Goal: Navigation & Orientation: Find specific page/section

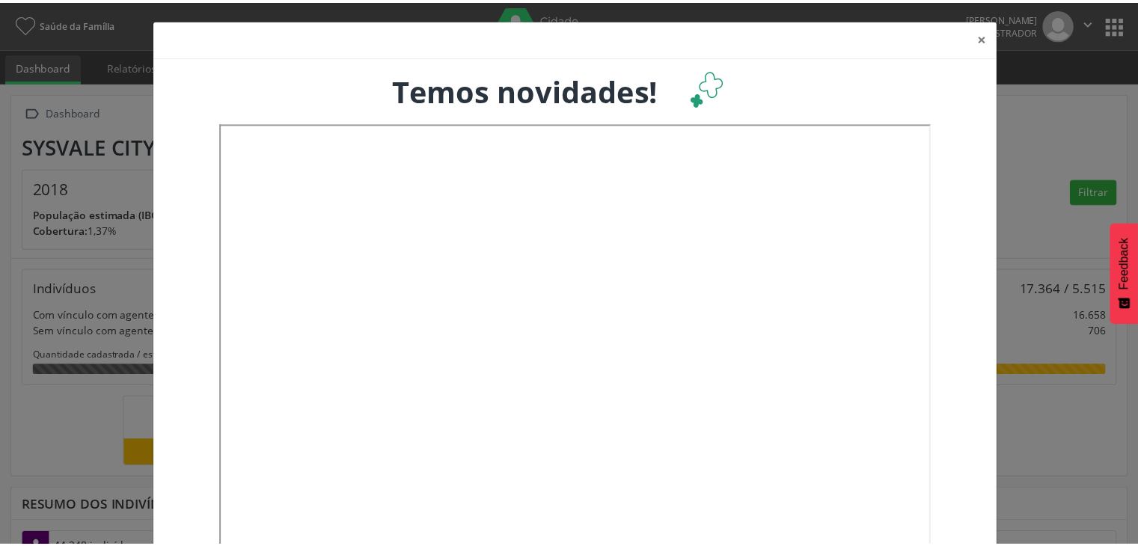
scroll to position [246, 375]
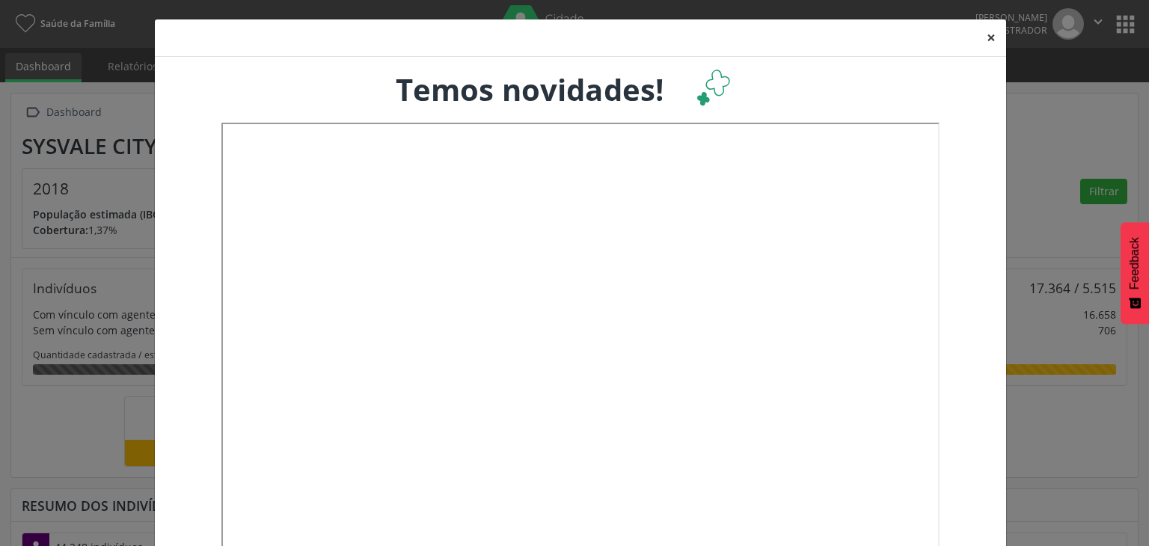
click at [978, 37] on button "×" at bounding box center [991, 37] width 30 height 37
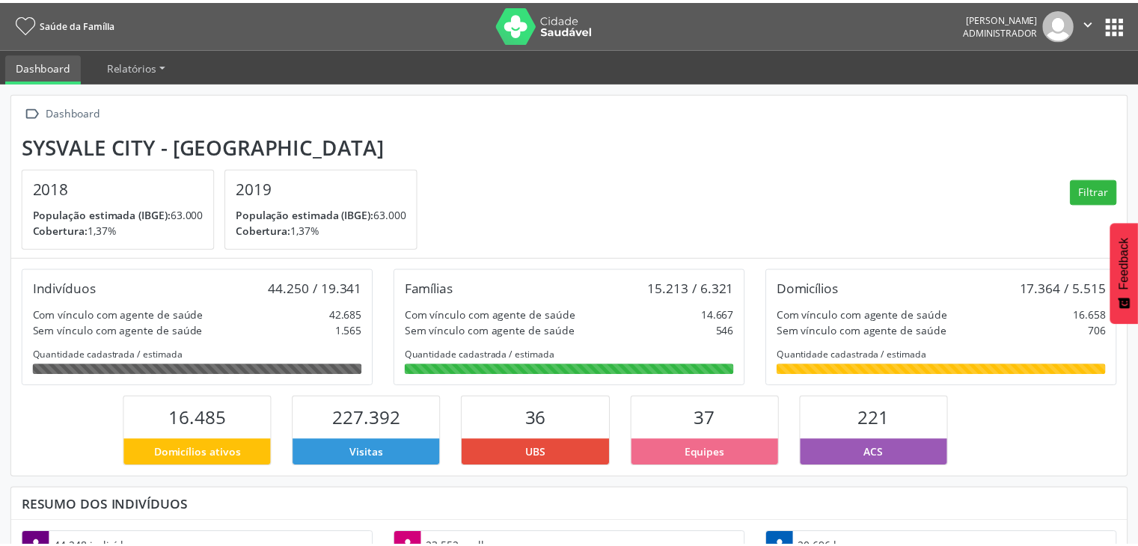
scroll to position [747880, 747756]
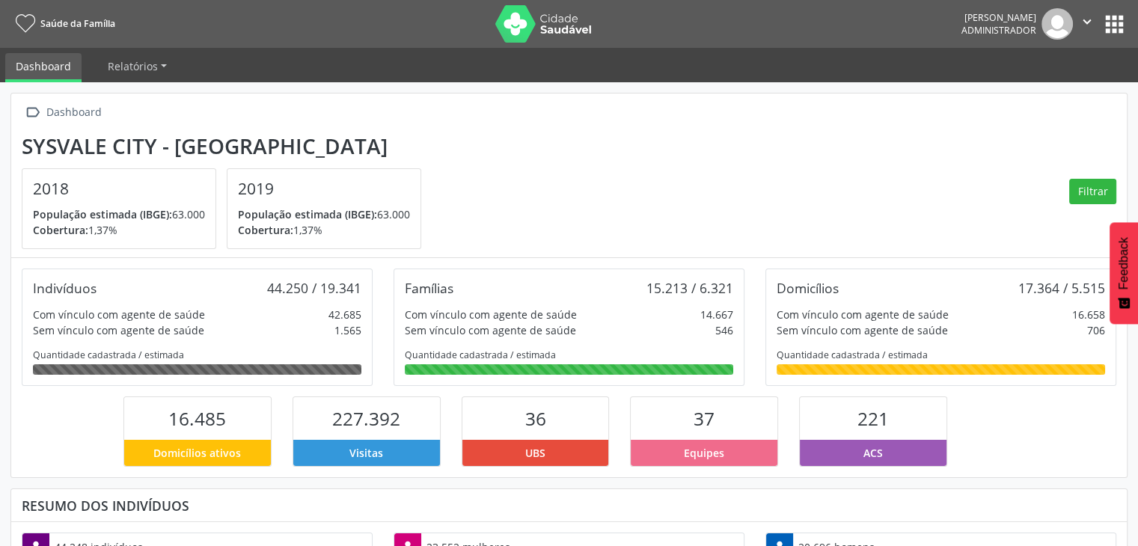
click at [1112, 25] on button "apps" at bounding box center [1114, 24] width 26 height 26
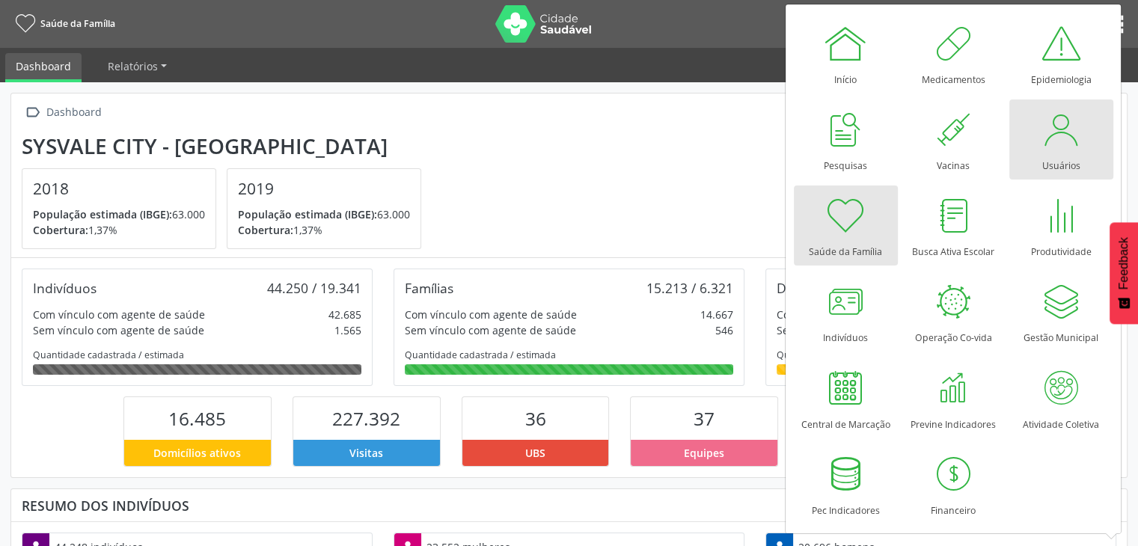
click at [1067, 135] on div at bounding box center [1060, 129] width 45 height 45
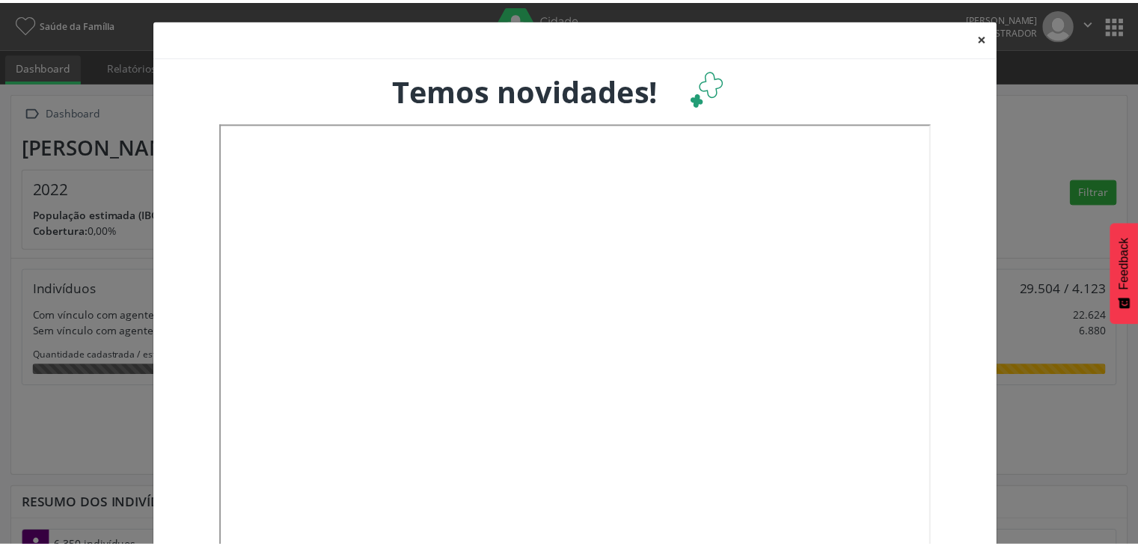
scroll to position [246, 375]
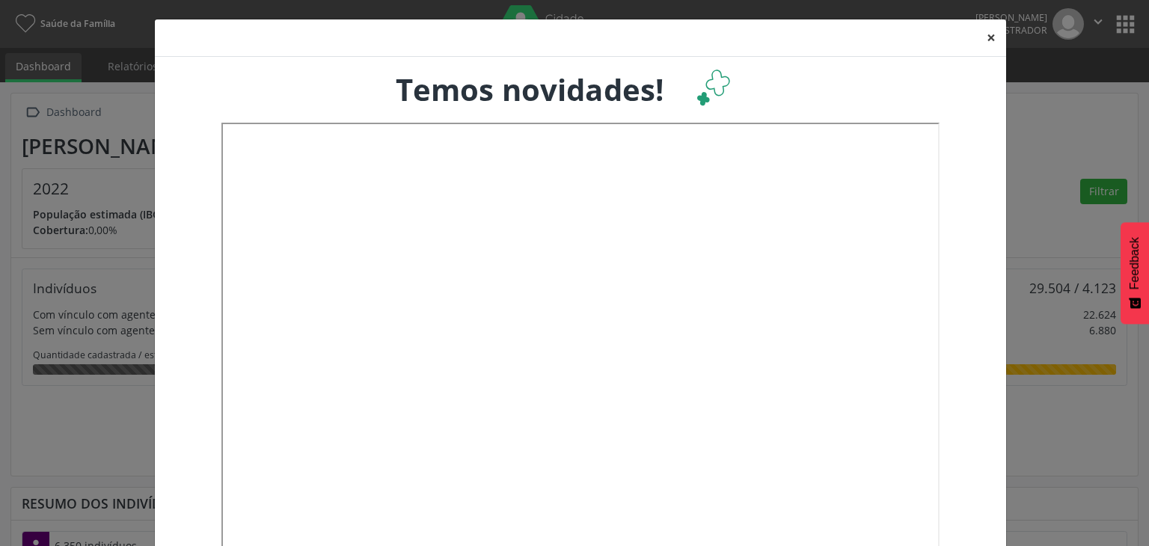
drag, startPoint x: 988, startPoint y: 38, endPoint x: 596, endPoint y: 22, distance: 393.1
click at [988, 38] on button "×" at bounding box center [991, 37] width 30 height 37
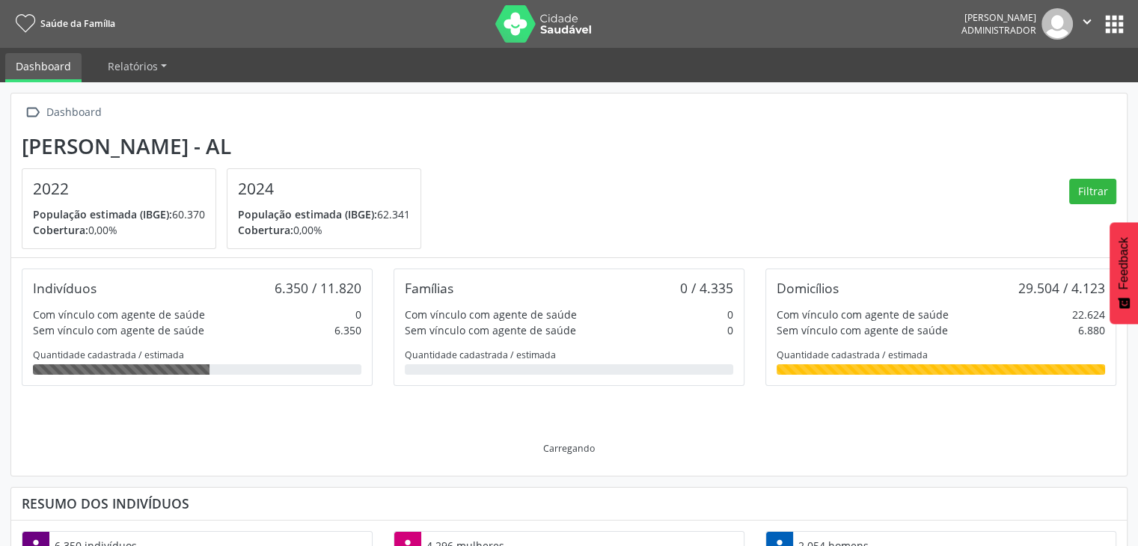
scroll to position [0, 0]
click at [512, 16] on img at bounding box center [543, 23] width 97 height 37
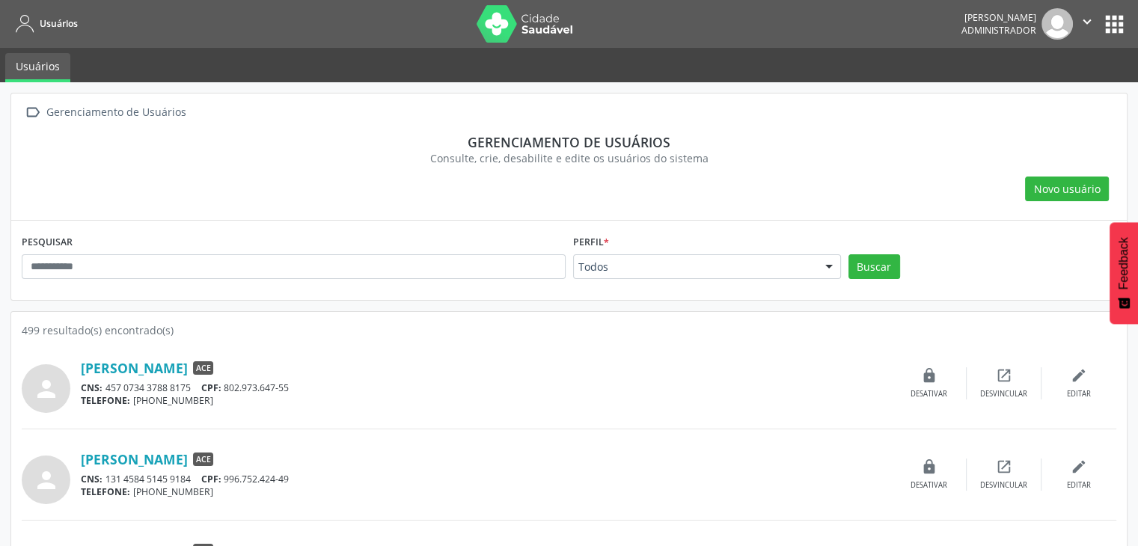
click at [503, 31] on img at bounding box center [525, 23] width 97 height 37
